Goal: Task Accomplishment & Management: Use online tool/utility

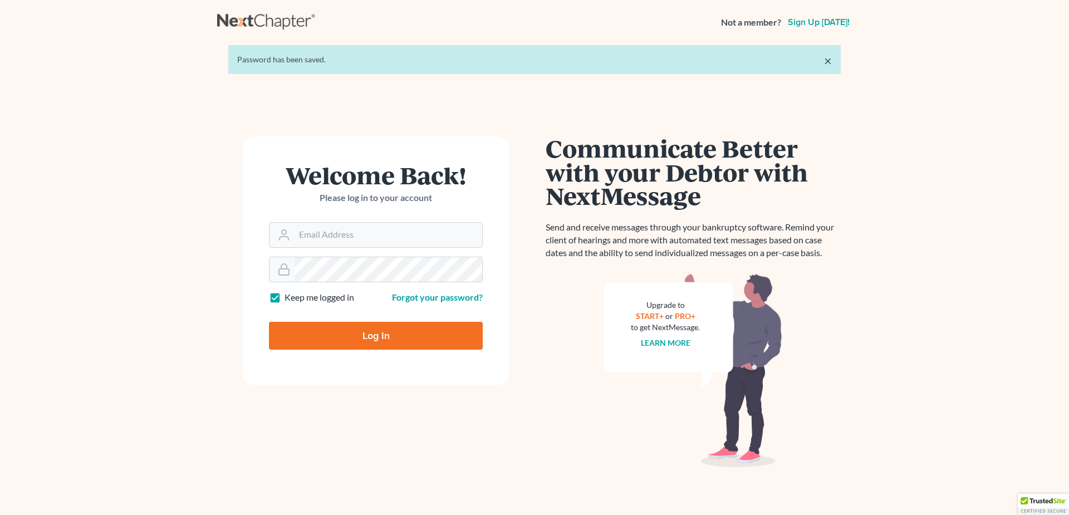
click at [285, 296] on label "Keep me logged in" at bounding box center [320, 297] width 70 height 13
click at [289, 296] on input "Keep me logged in" at bounding box center [292, 294] width 7 height 7
checkbox input "false"
click at [322, 233] on input "Email Address" at bounding box center [389, 235] width 188 height 25
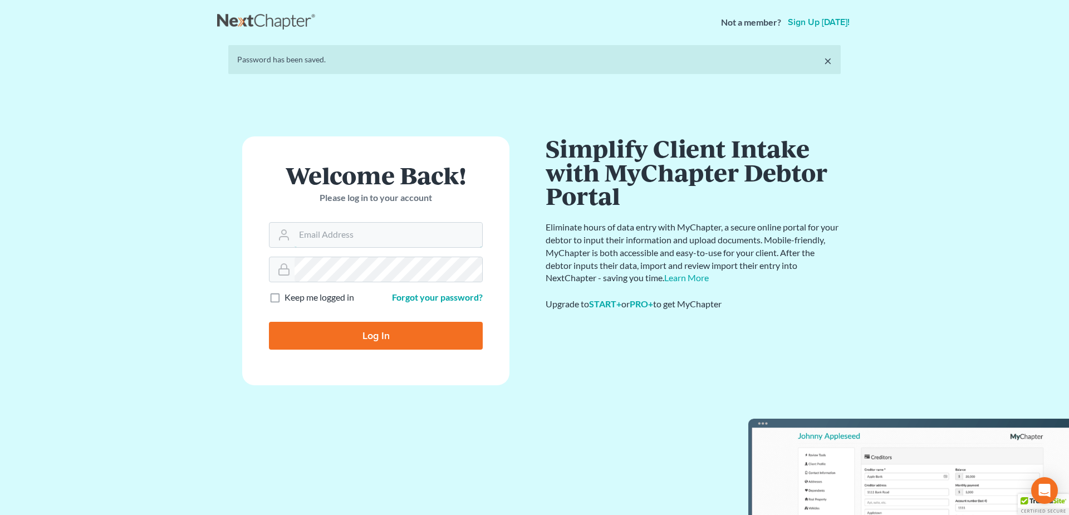
type input "[EMAIL_ADDRESS][DOMAIN_NAME]"
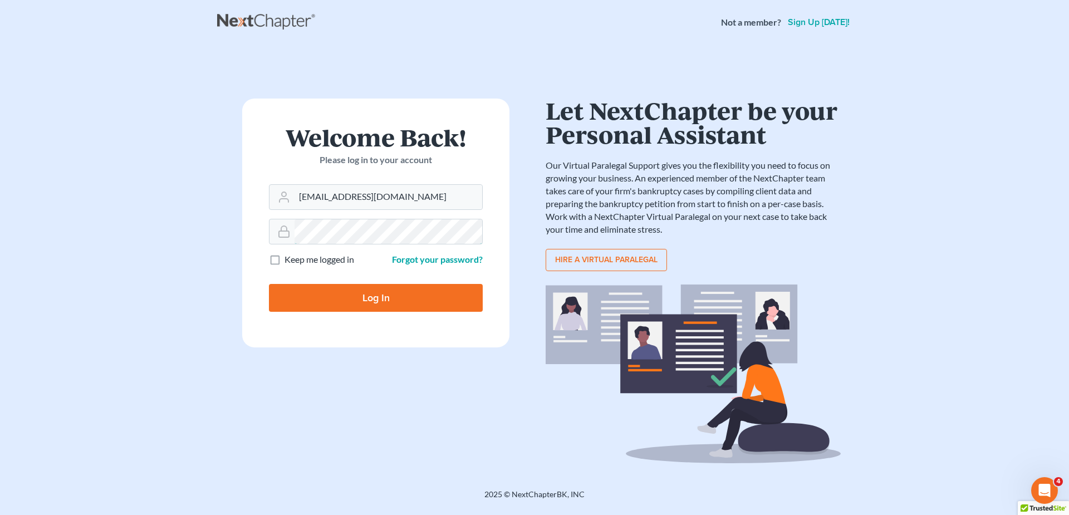
click at [269, 284] on input "Log In" at bounding box center [376, 298] width 214 height 28
type input "Thinking..."
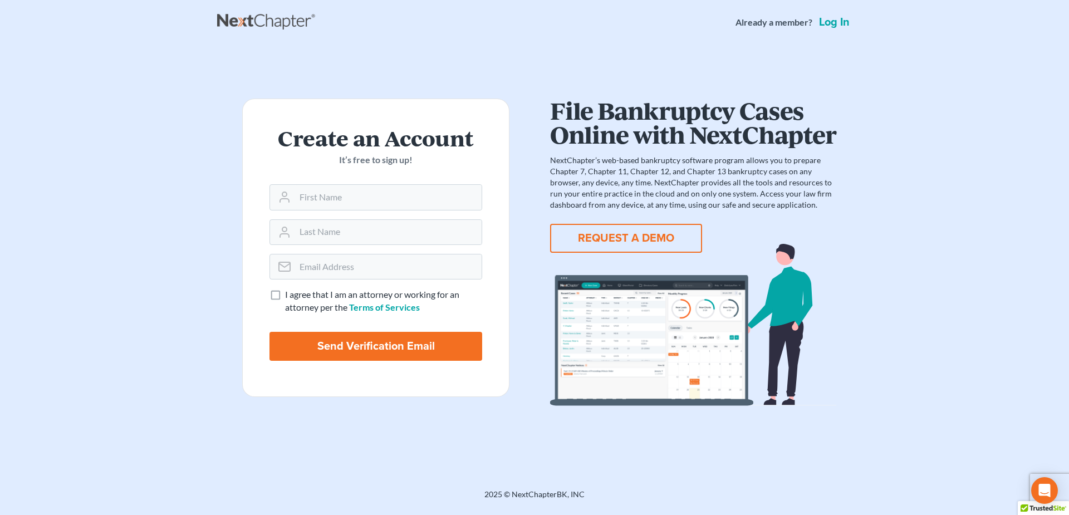
click at [826, 18] on link "Log in" at bounding box center [834, 22] width 35 height 11
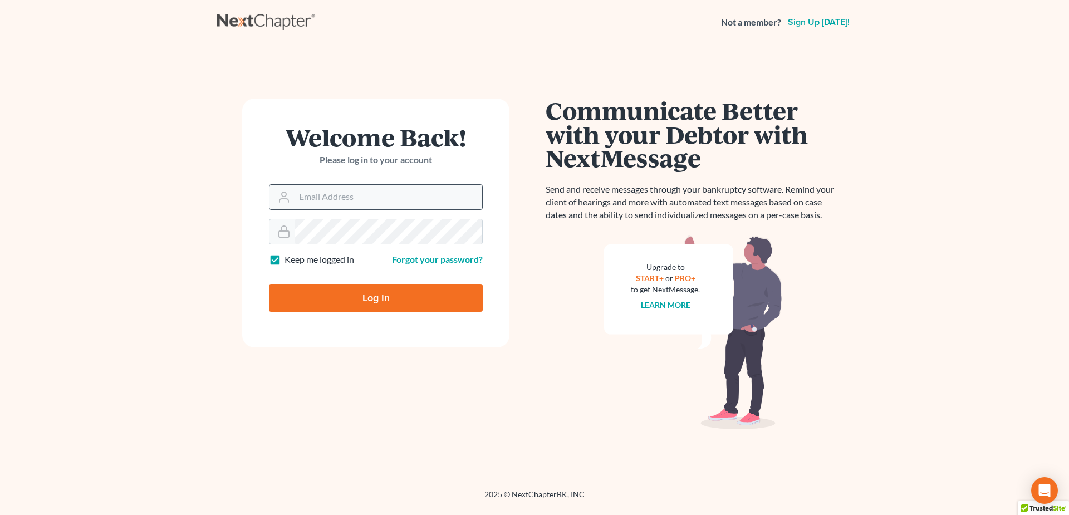
click at [329, 197] on input "Email Address" at bounding box center [389, 197] width 188 height 25
type input "schellgellfritz@hotmail.com"
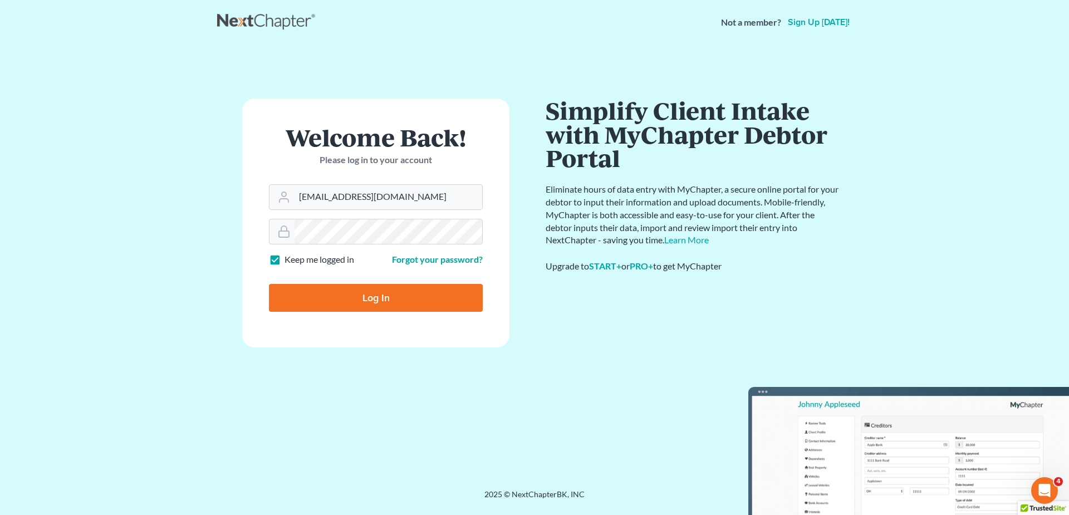
click at [285, 265] on label "Keep me logged in" at bounding box center [320, 259] width 70 height 13
click at [289, 261] on input "Keep me logged in" at bounding box center [292, 256] width 7 height 7
checkbox input "false"
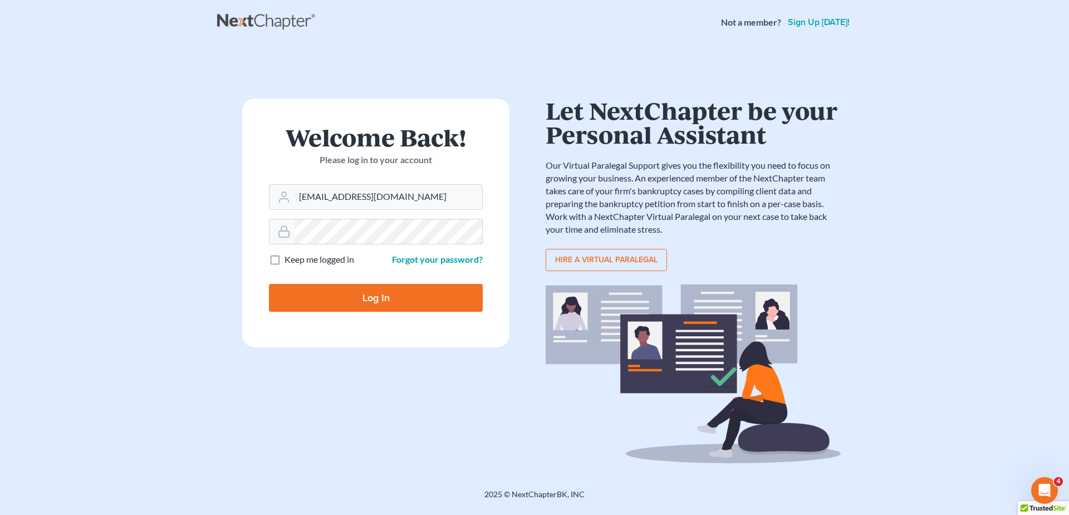
click at [269, 284] on input "Log In" at bounding box center [376, 298] width 214 height 28
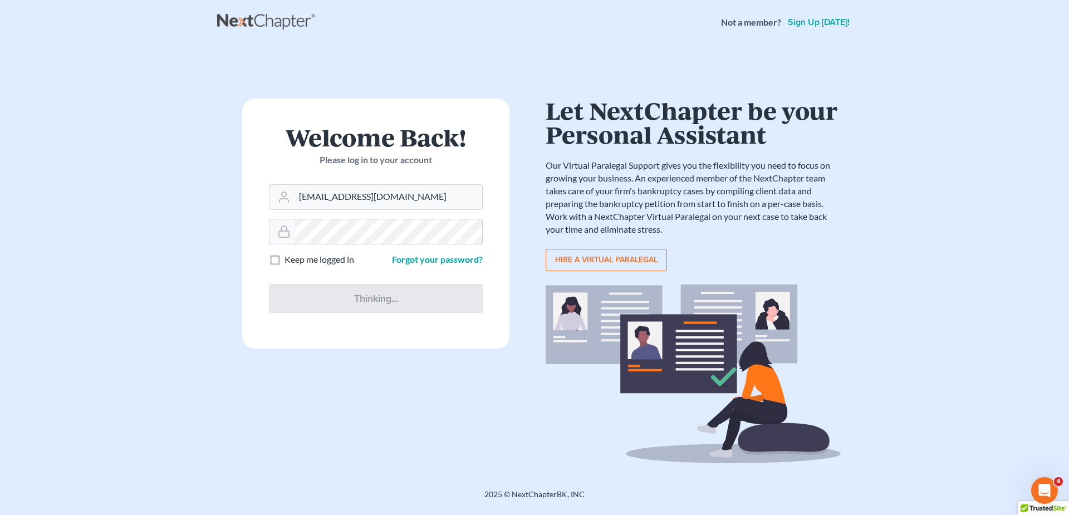
type input "Thinking..."
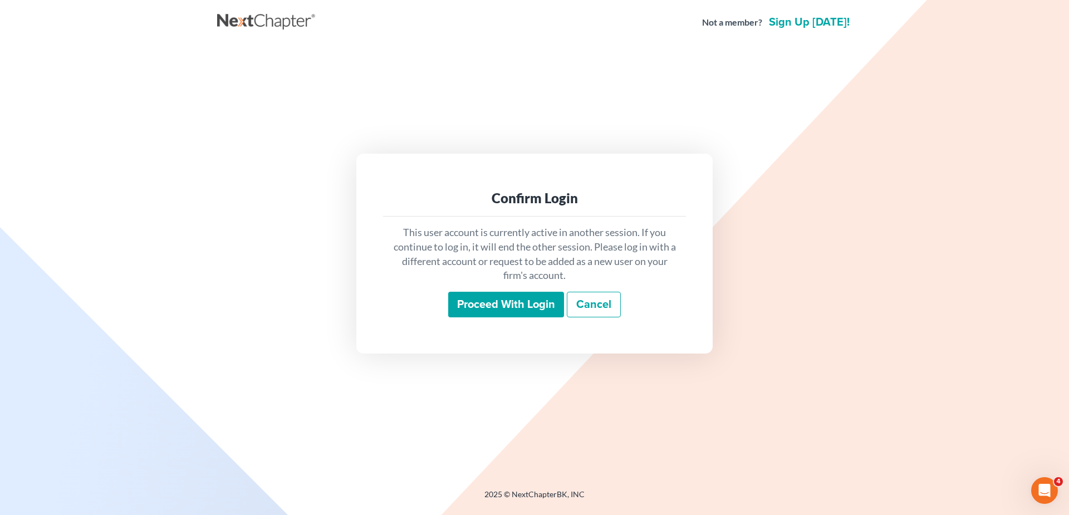
click at [484, 302] on input "Proceed with login" at bounding box center [506, 305] width 116 height 26
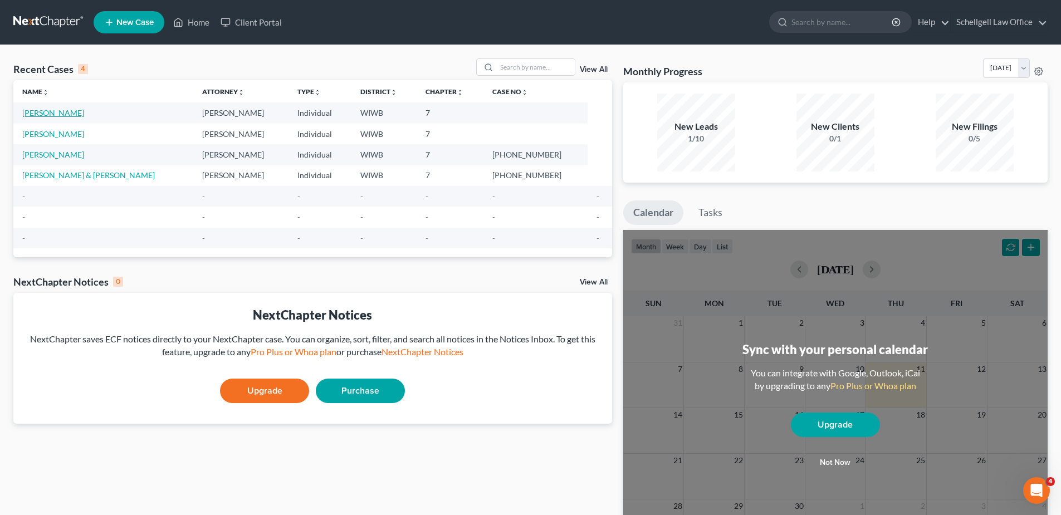
click at [45, 113] on link "ZANELLA, LISA" at bounding box center [53, 112] width 62 height 9
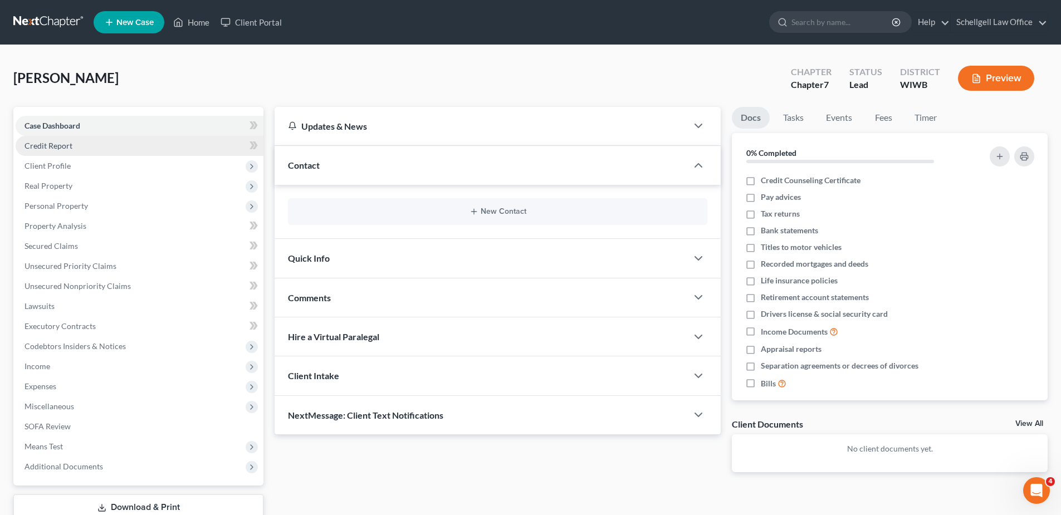
click at [51, 147] on span "Credit Report" at bounding box center [49, 145] width 48 height 9
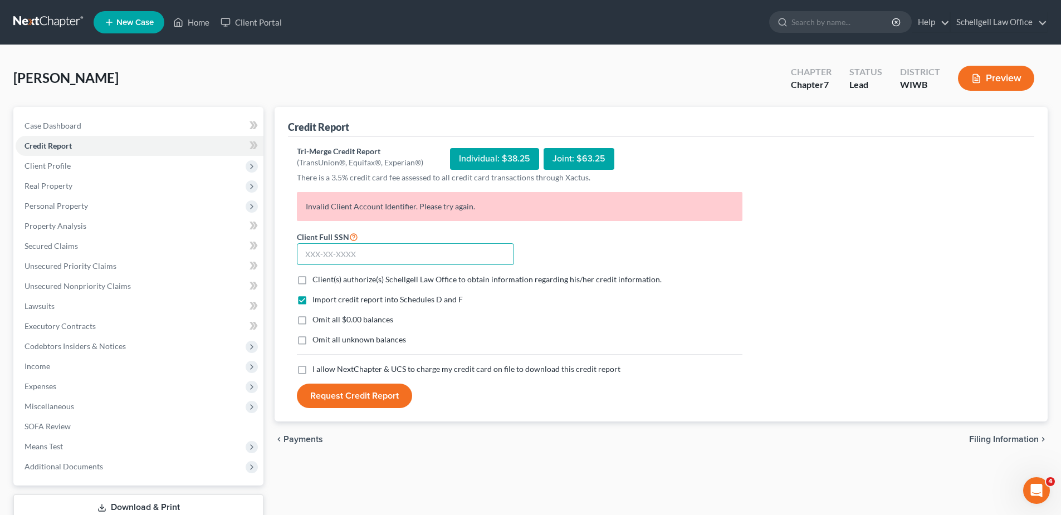
click at [358, 253] on input "text" at bounding box center [405, 254] width 217 height 22
click at [357, 253] on input "text" at bounding box center [405, 254] width 217 height 22
type input "389-78-0262"
click at [330, 395] on button "Request Credit Report" at bounding box center [354, 396] width 115 height 25
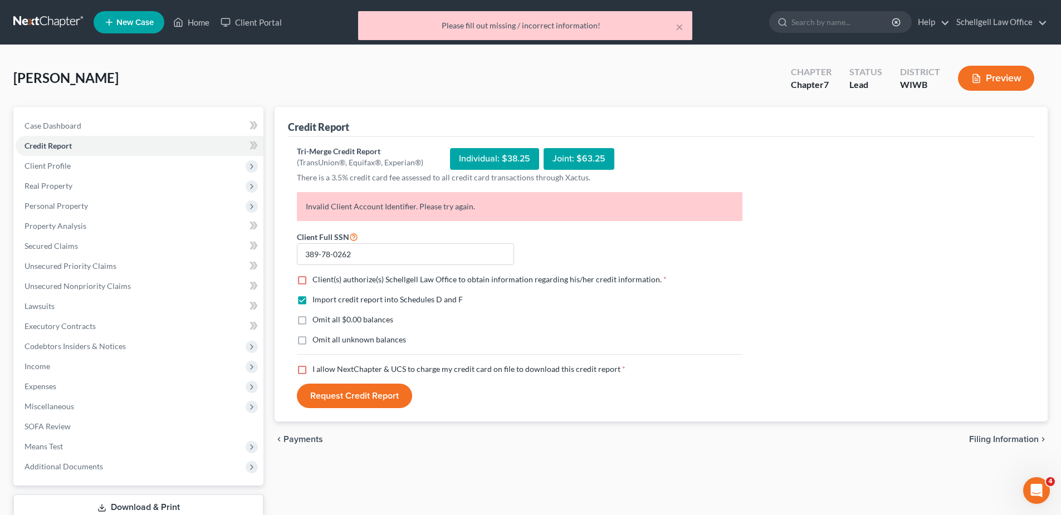
click at [419, 122] on div "Credit Report" at bounding box center [661, 122] width 746 height 30
click at [312, 281] on label "Client(s) authorize(s) Schellgell Law Office to obtain information regarding hi…" at bounding box center [489, 279] width 354 height 11
click at [317, 281] on input "Client(s) authorize(s) Schellgell Law Office to obtain information regarding hi…" at bounding box center [320, 277] width 7 height 7
checkbox input "true"
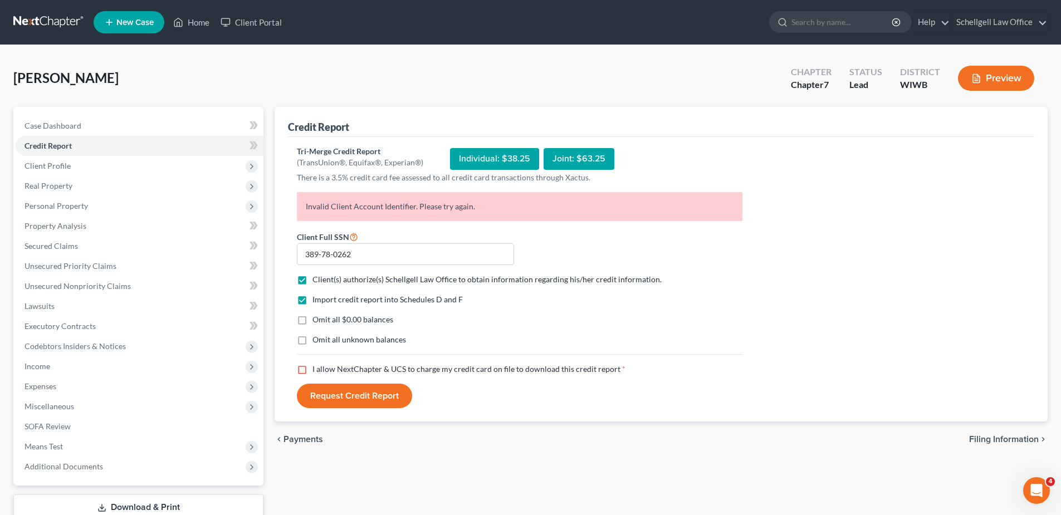
click at [312, 364] on label "I allow NextChapter & UCS to charge my credit card on file to download this cre…" at bounding box center [468, 369] width 313 height 11
click at [317, 364] on input "I allow NextChapter & UCS to charge my credit card on file to download this cre…" at bounding box center [320, 367] width 7 height 7
checkbox input "true"
click at [312, 392] on button "Request Credit Report" at bounding box center [354, 396] width 115 height 25
click at [989, 74] on button "Preview" at bounding box center [996, 78] width 76 height 25
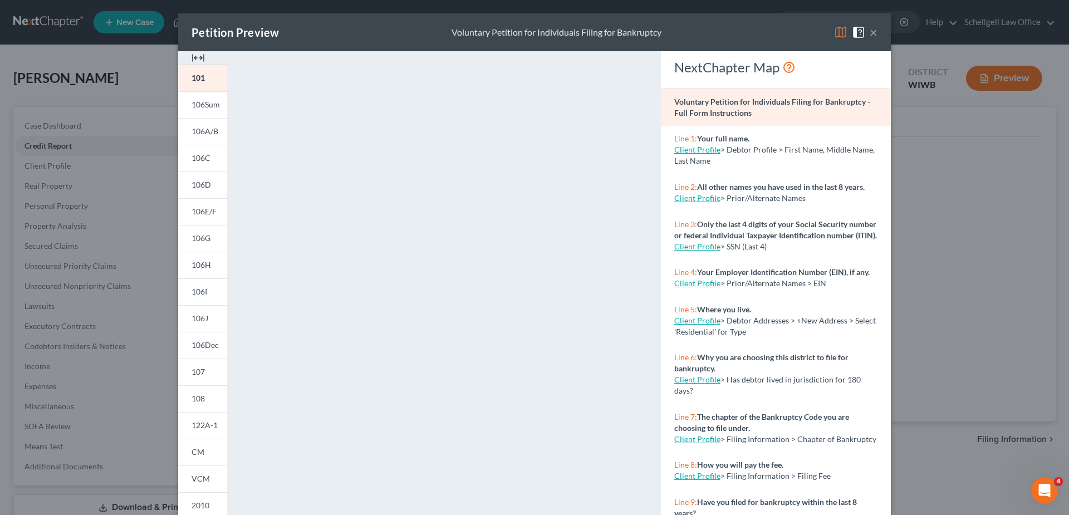
click at [870, 34] on button "×" at bounding box center [874, 32] width 8 height 13
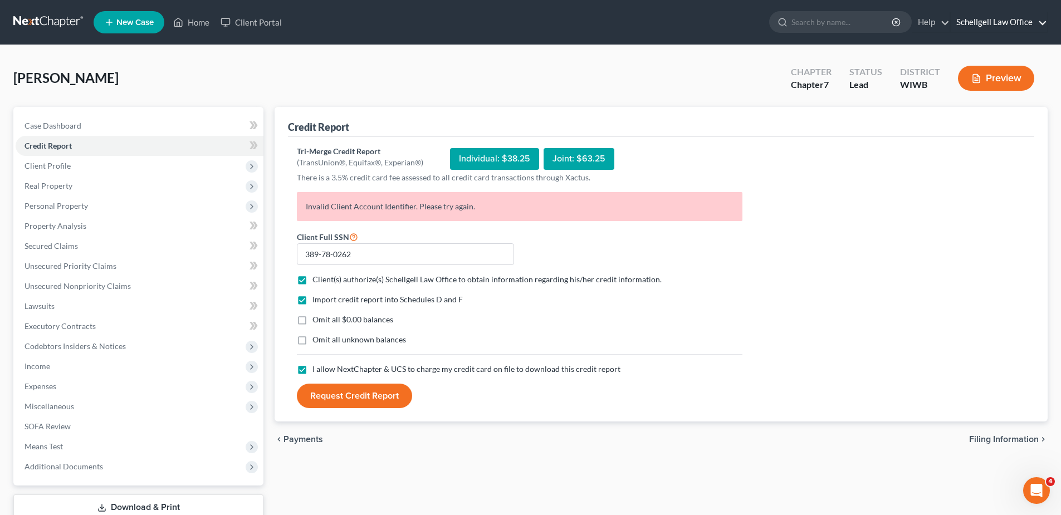
click at [1011, 19] on link "Schellgell Law Office" at bounding box center [999, 22] width 96 height 20
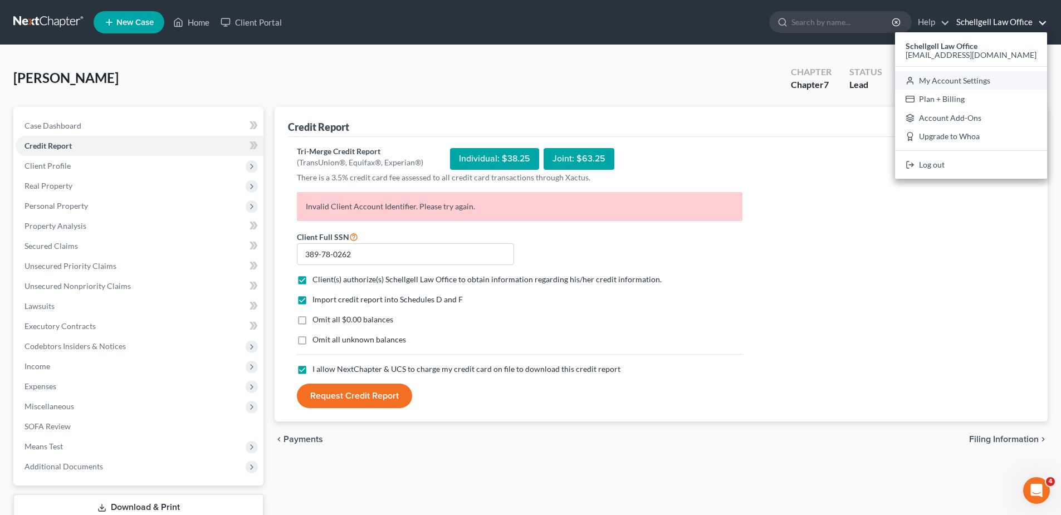
click at [1000, 79] on link "My Account Settings" at bounding box center [971, 80] width 152 height 19
select select "23"
select select "52"
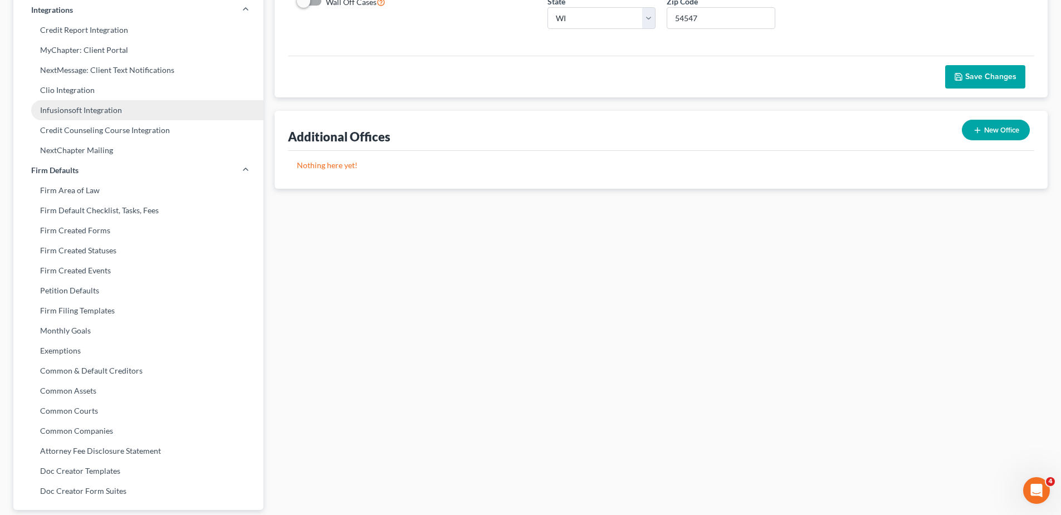
scroll to position [310, 0]
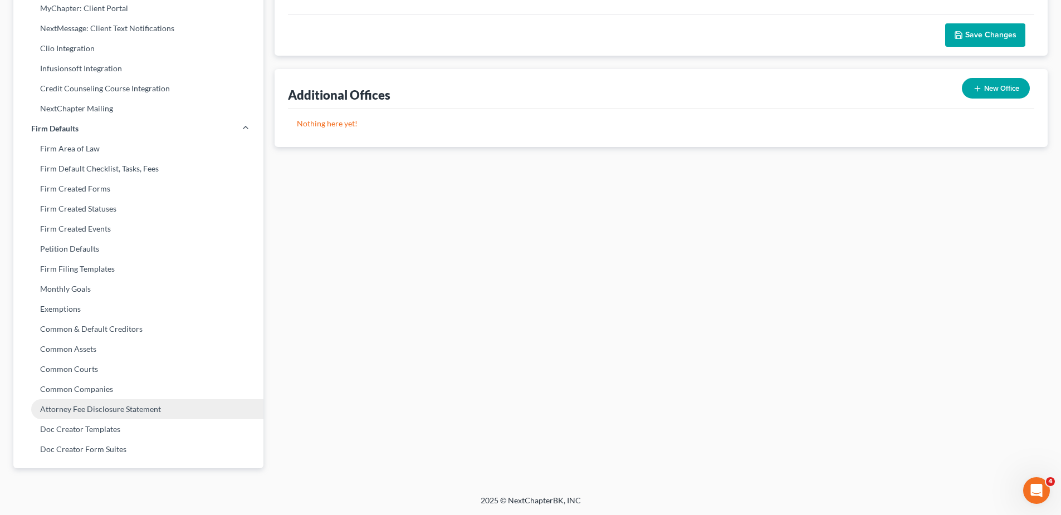
click at [77, 410] on link "Attorney Fee Disclosure Statement" at bounding box center [138, 409] width 250 height 20
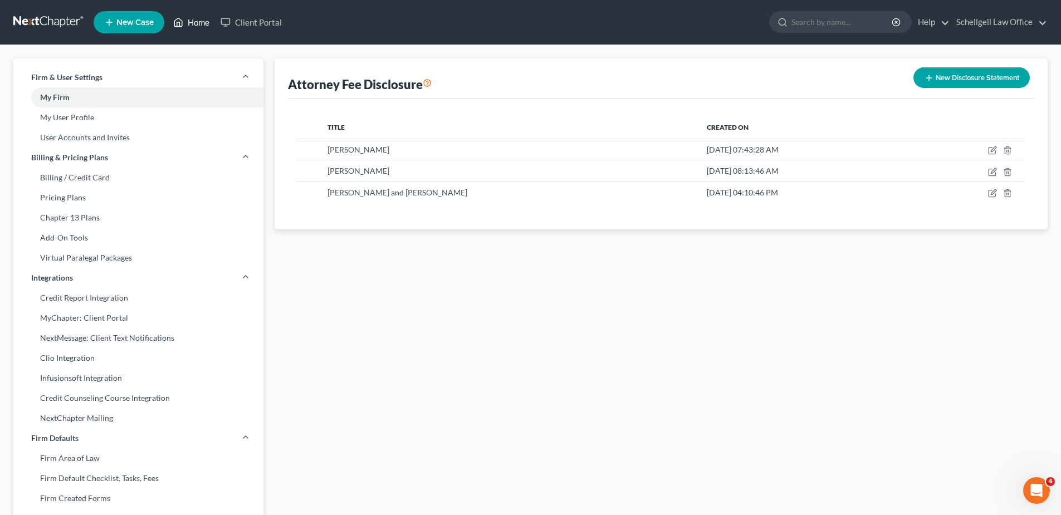
click at [200, 26] on link "Home" at bounding box center [191, 22] width 47 height 20
